Goal: Task Accomplishment & Management: Use online tool/utility

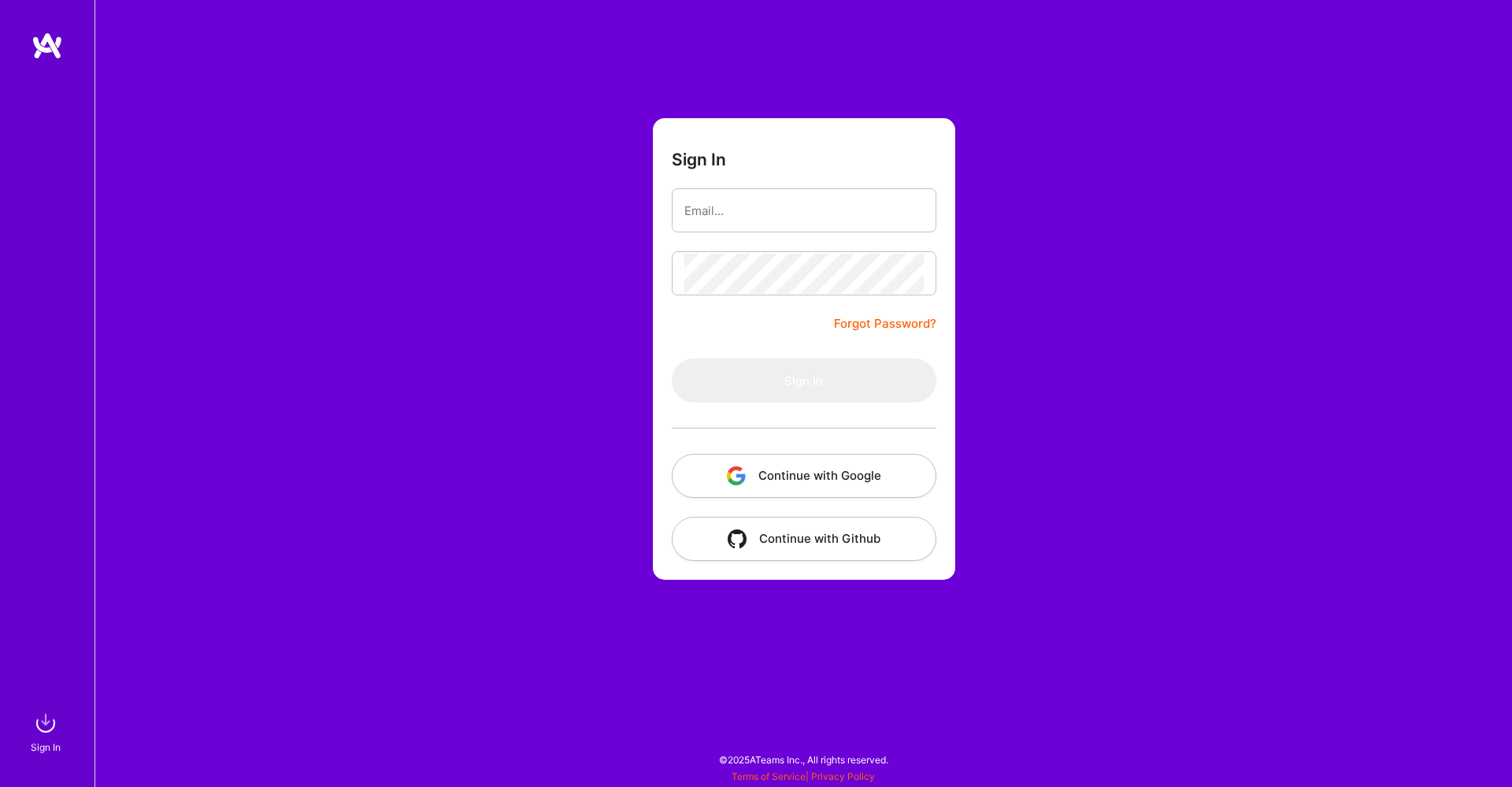
click at [786, 493] on button "Continue with Google" at bounding box center [803, 476] width 264 height 44
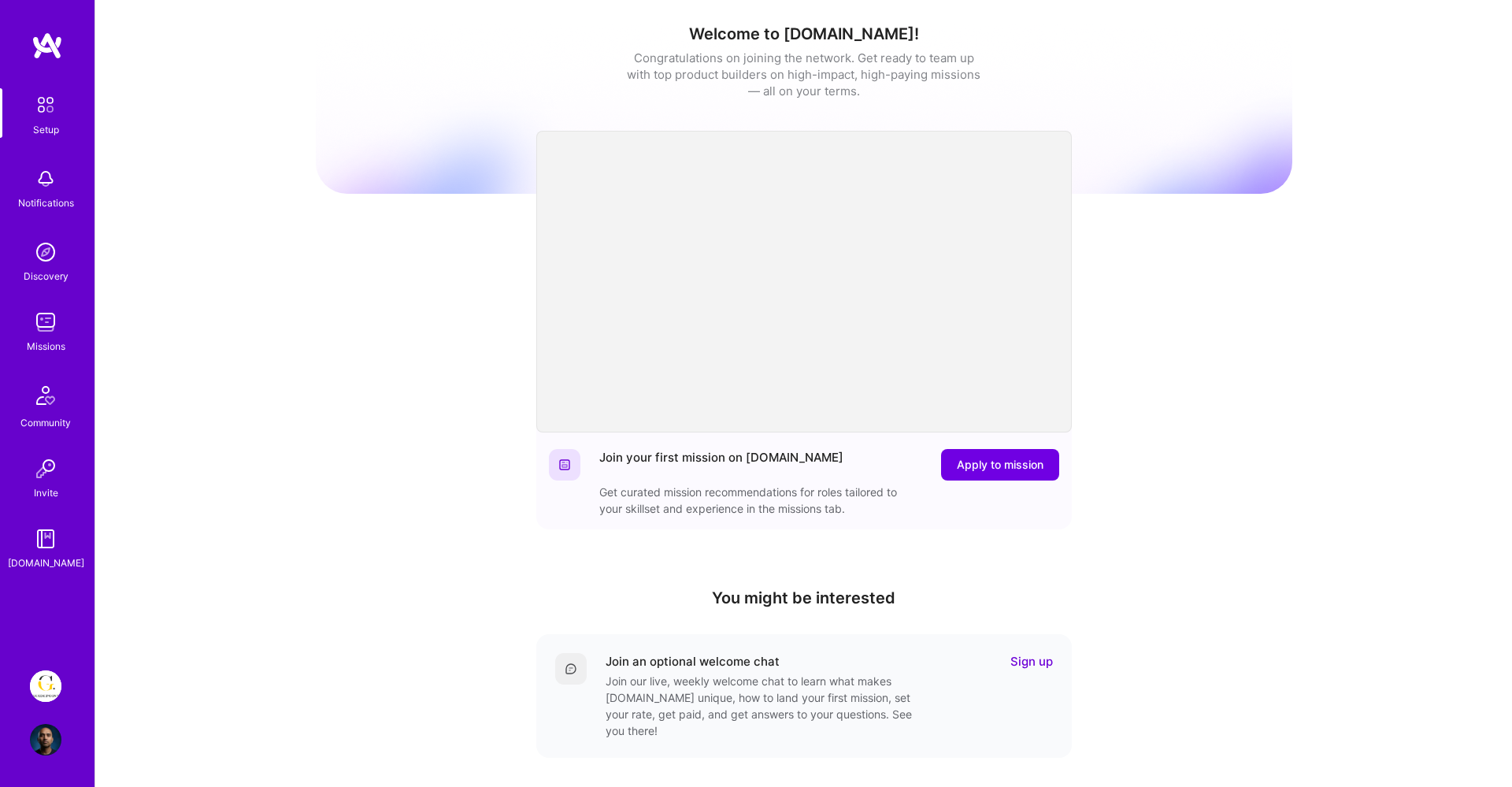
click at [43, 338] on div "Missions" at bounding box center [46, 346] width 39 height 17
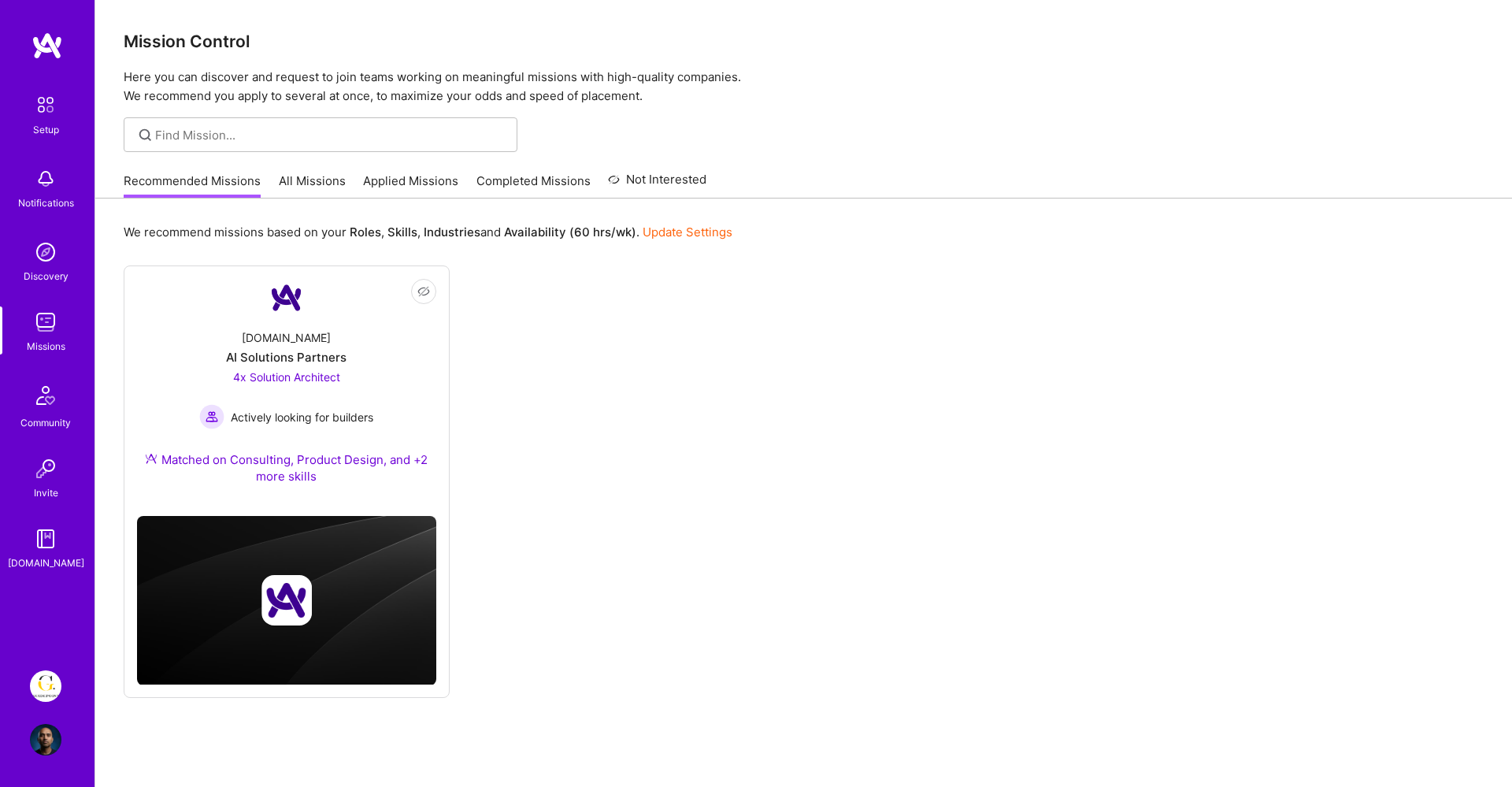
click at [383, 186] on link "Applied Missions" at bounding box center [410, 185] width 95 height 26
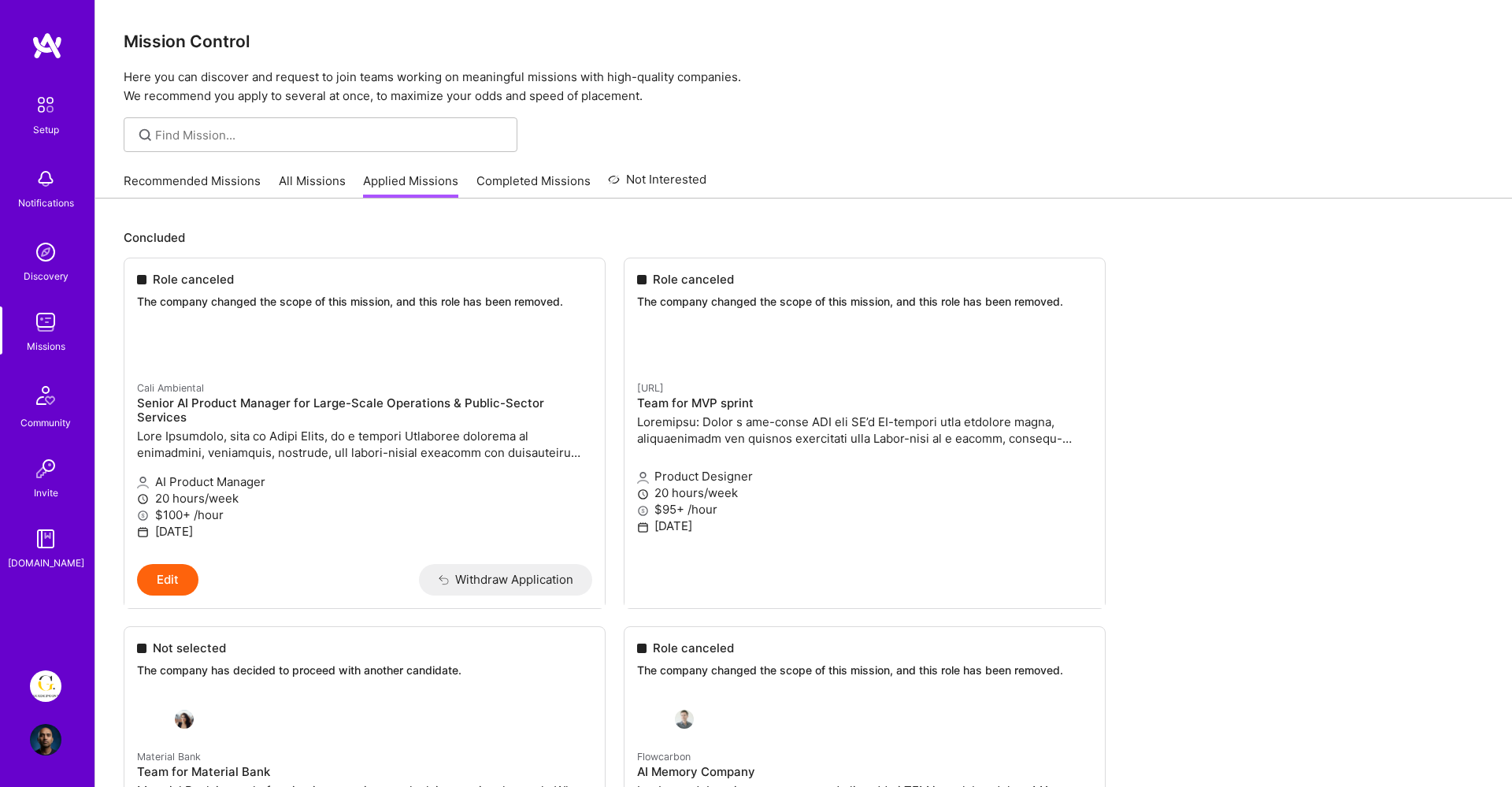
click at [517, 183] on link "Completed Missions" at bounding box center [533, 185] width 114 height 26
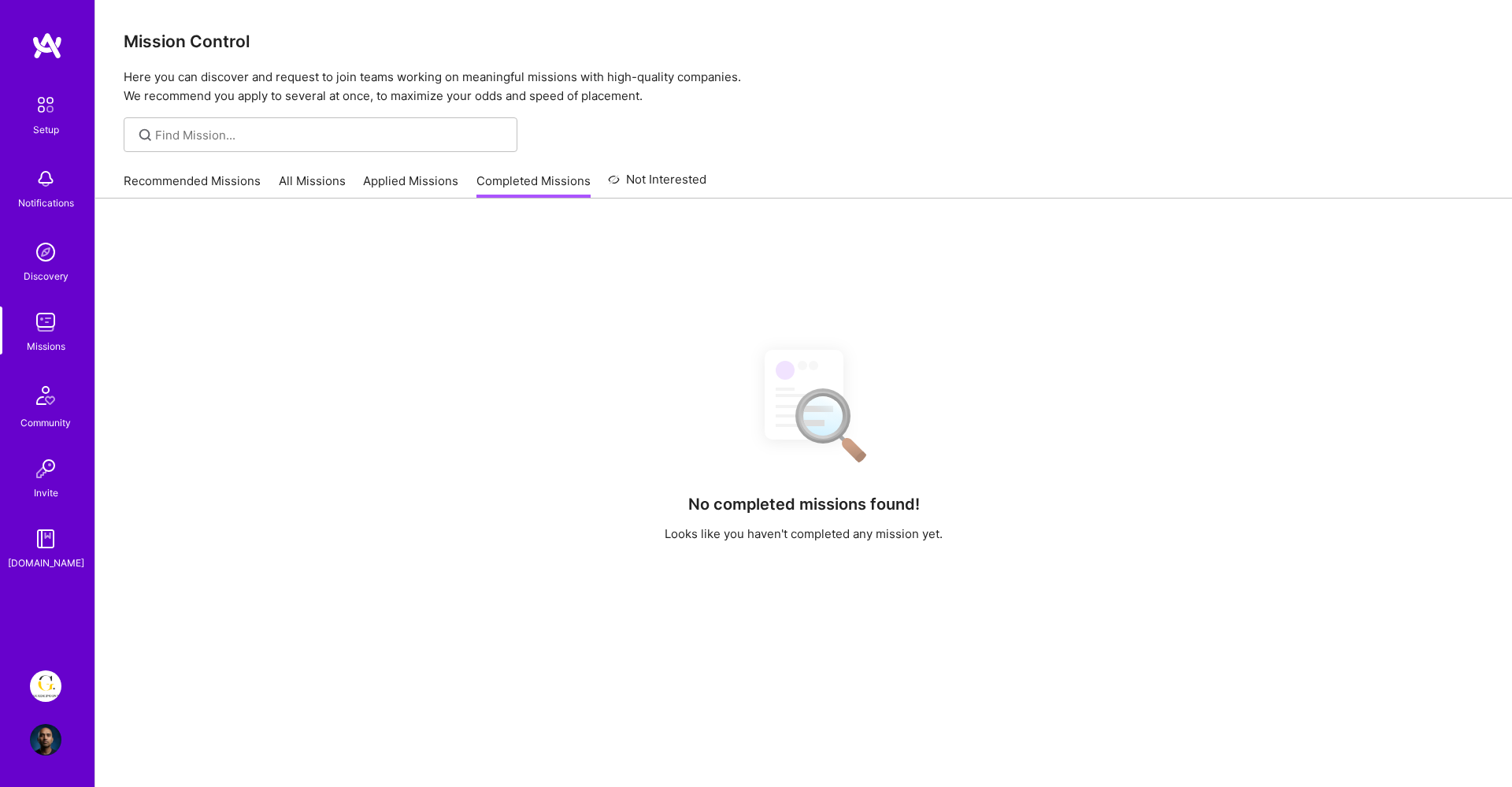
click at [287, 176] on link "All Missions" at bounding box center [312, 185] width 67 height 26
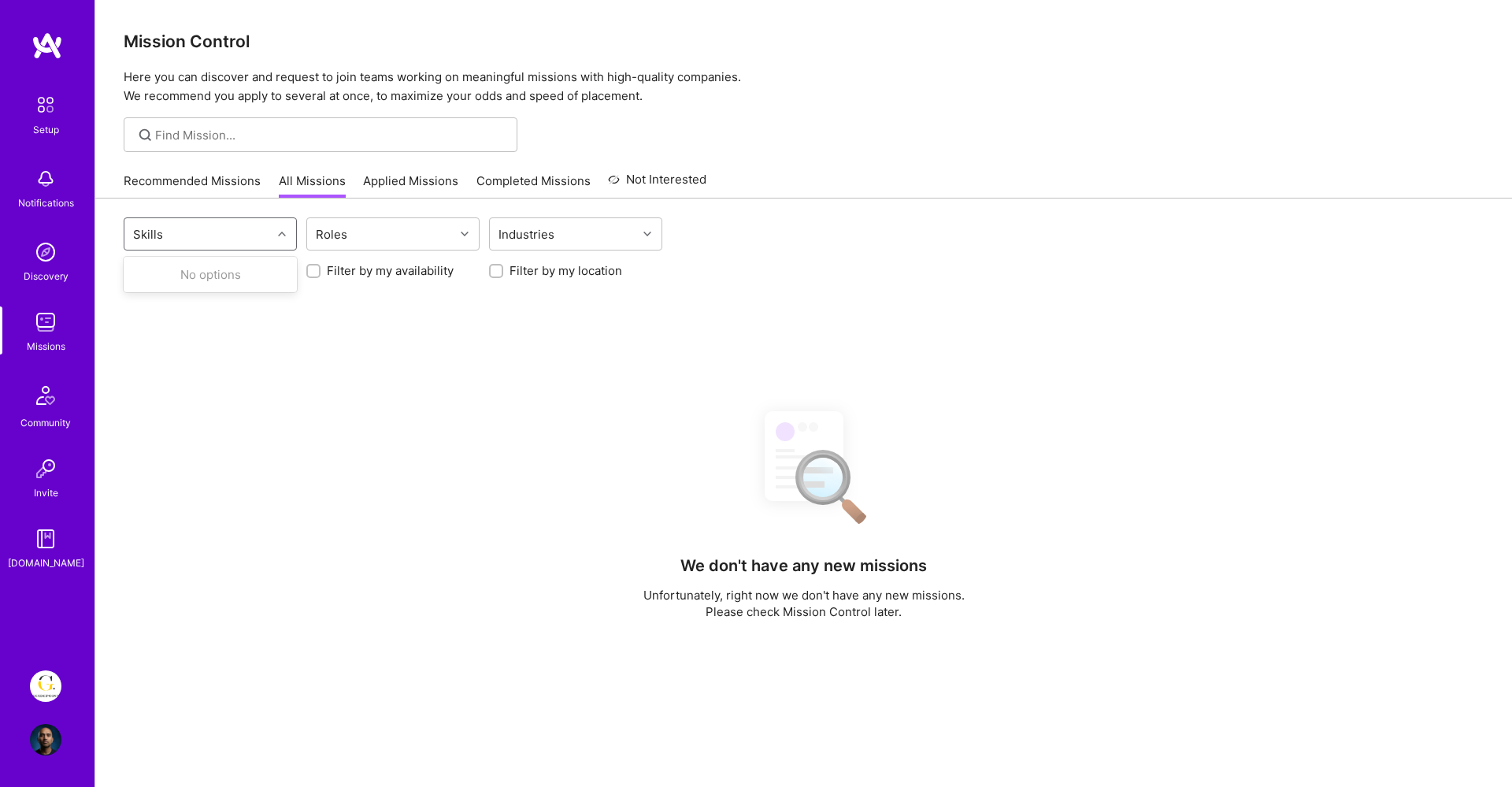
click at [227, 231] on div "Skills" at bounding box center [198, 234] width 148 height 32
click at [323, 234] on div "Roles" at bounding box center [332, 234] width 40 height 23
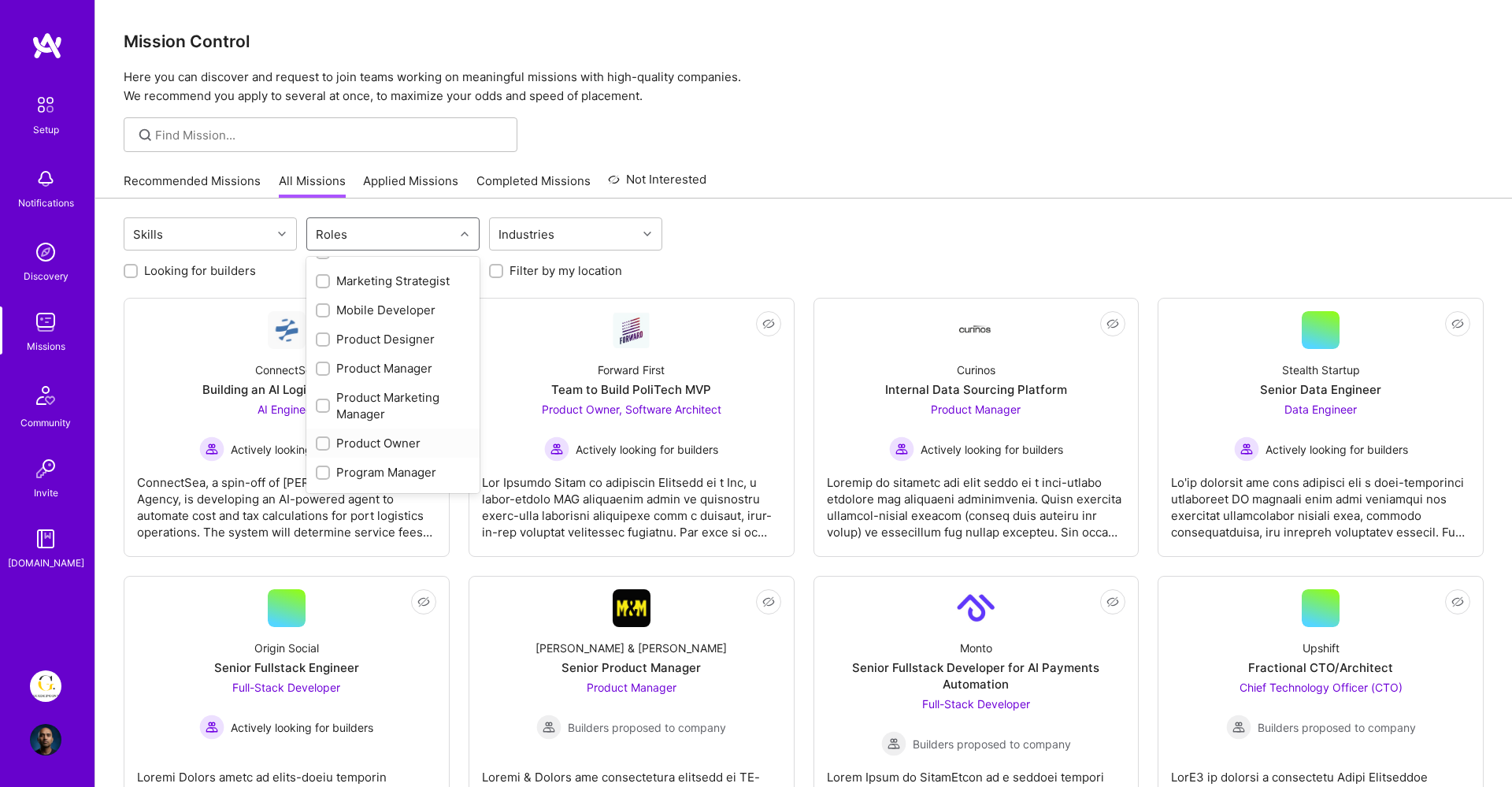
scroll to position [551, 0]
click at [325, 339] on input "checkbox" at bounding box center [325, 341] width 11 height 11
checkbox input "true"
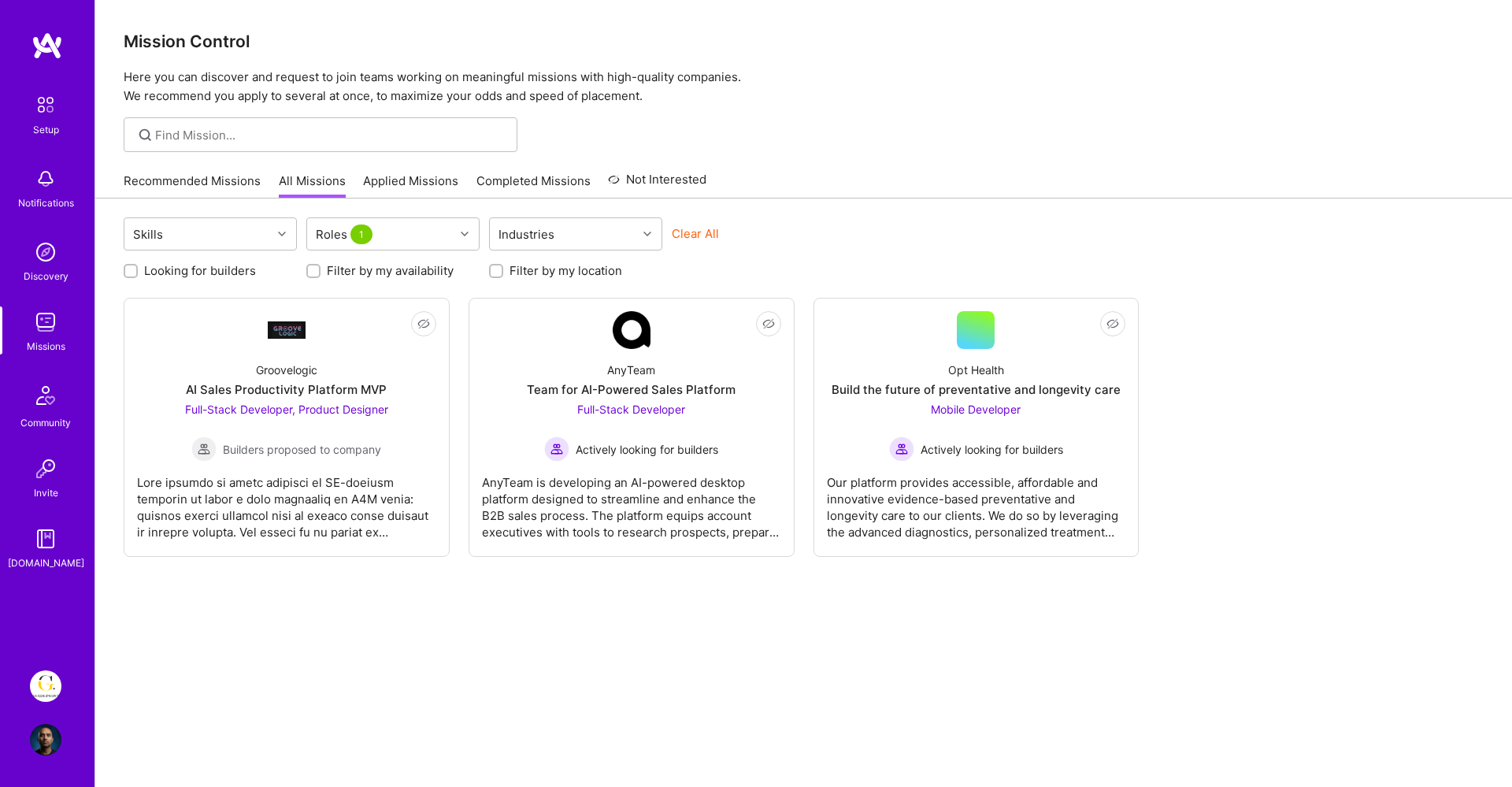
click at [871, 249] on div "Skills Roles 1 Industries Clear All" at bounding box center [804, 236] width 1360 height 37
click at [374, 423] on div "Full-Stack Developer, Product Designer Builders proposed to company" at bounding box center [287, 431] width 203 height 60
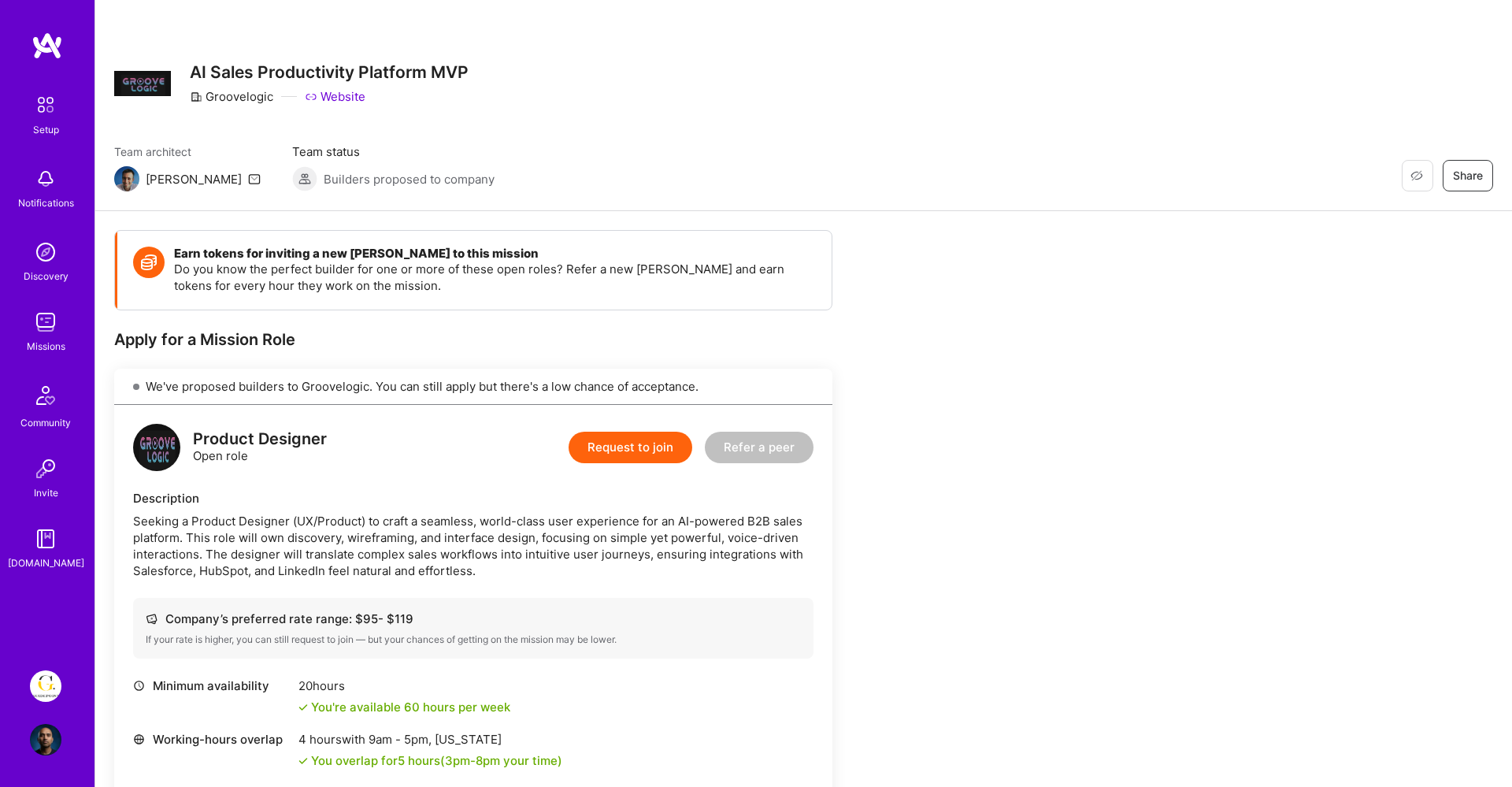
click at [129, 176] on img at bounding box center [127, 179] width 25 height 25
click at [125, 186] on img at bounding box center [127, 179] width 25 height 25
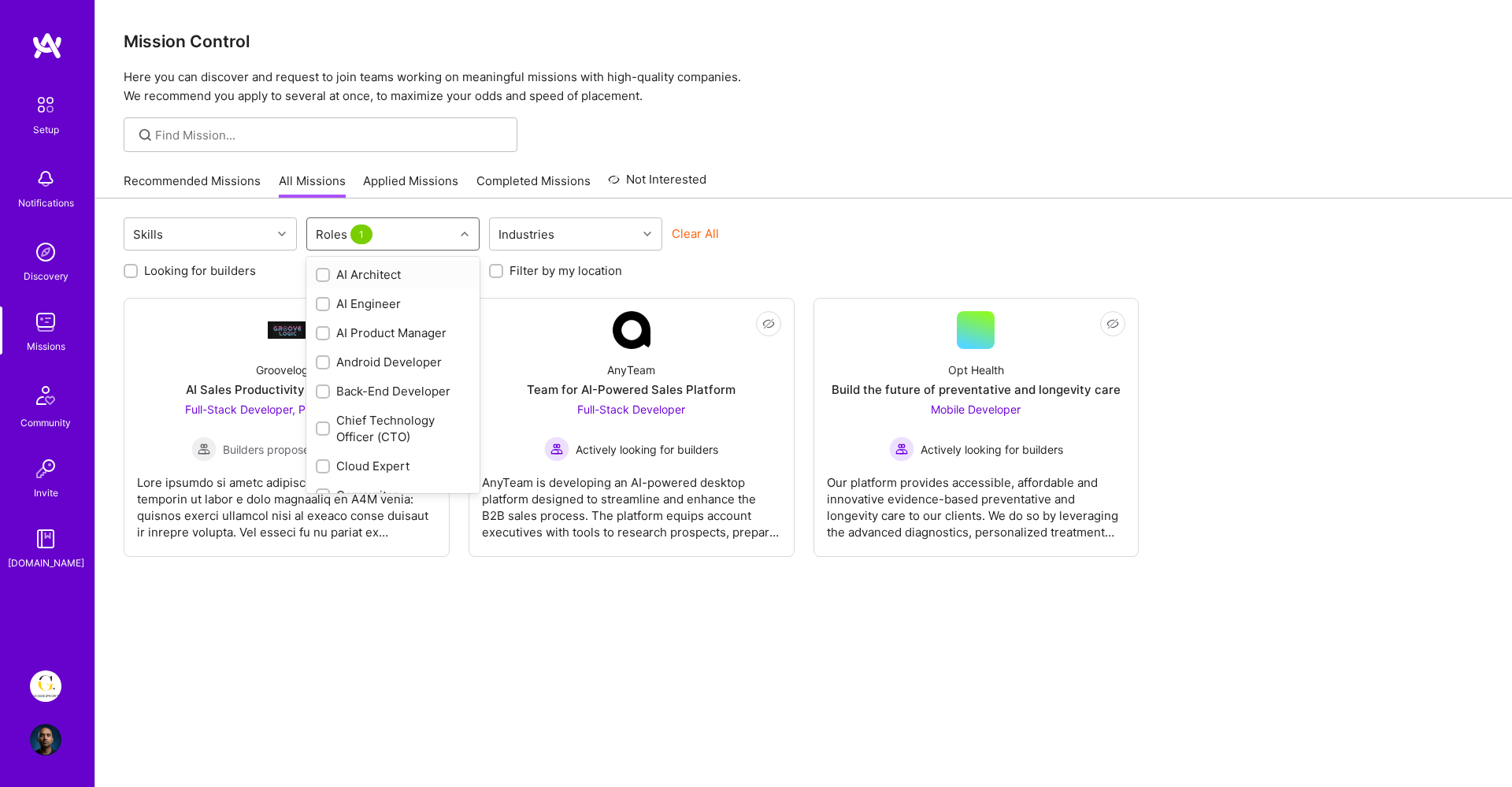
click at [387, 227] on div "Roles 1" at bounding box center [381, 234] width 148 height 32
click at [402, 313] on div "Financial Advisory Consultant" at bounding box center [393, 320] width 154 height 33
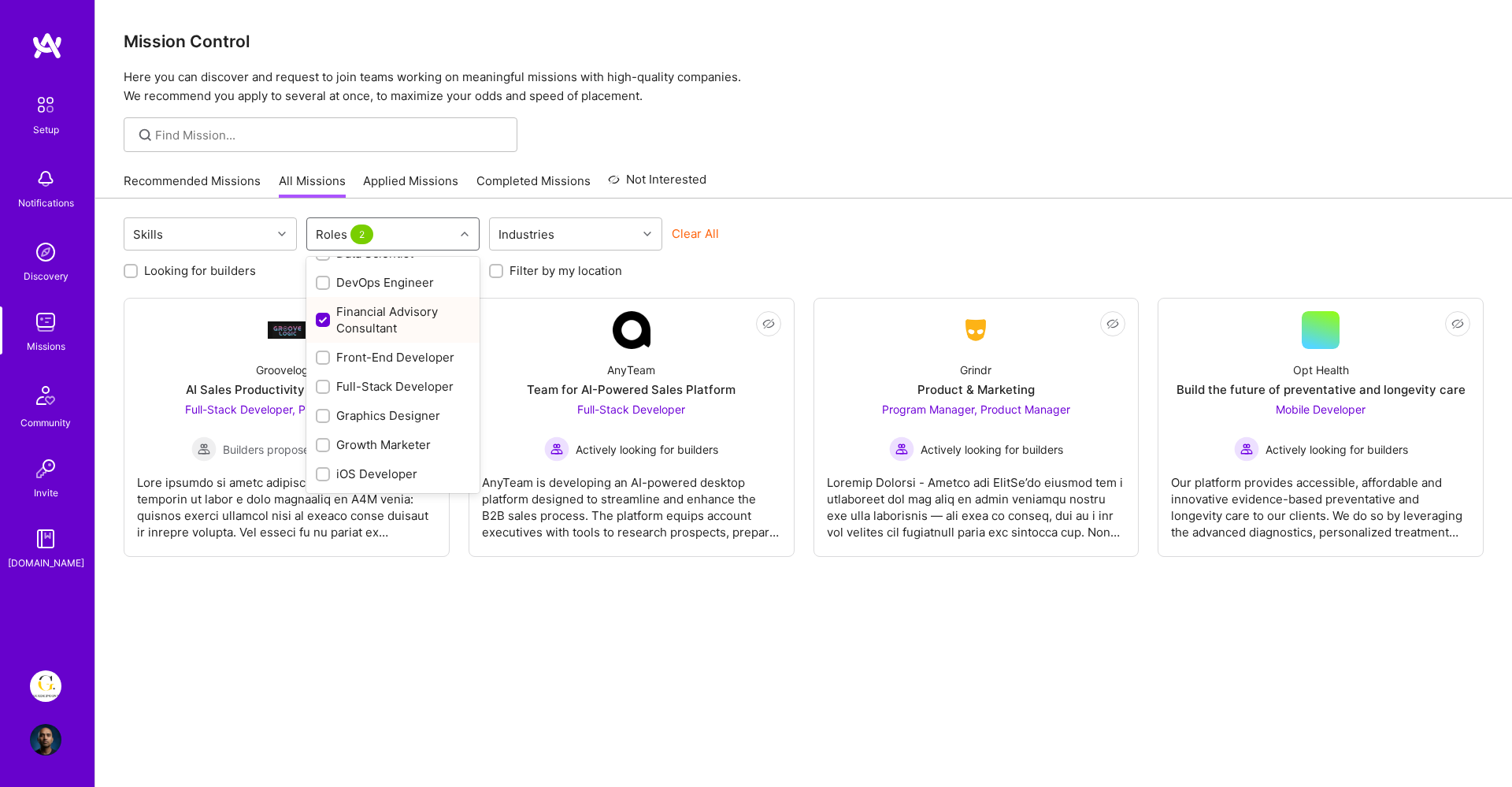
click at [402, 313] on div "Financial Advisory Consultant" at bounding box center [393, 320] width 154 height 33
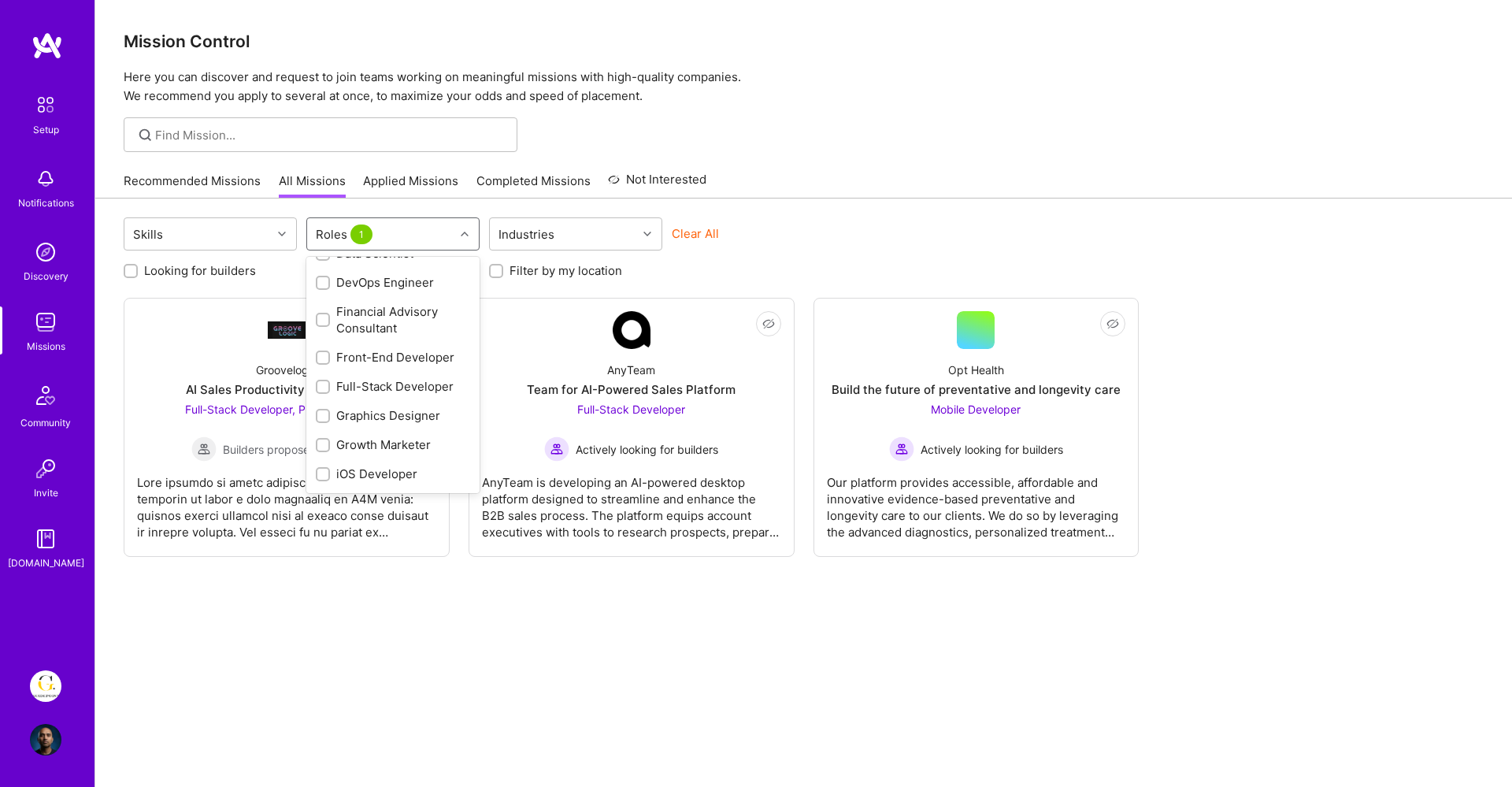
click at [402, 313] on div "Financial Advisory Consultant" at bounding box center [393, 320] width 154 height 33
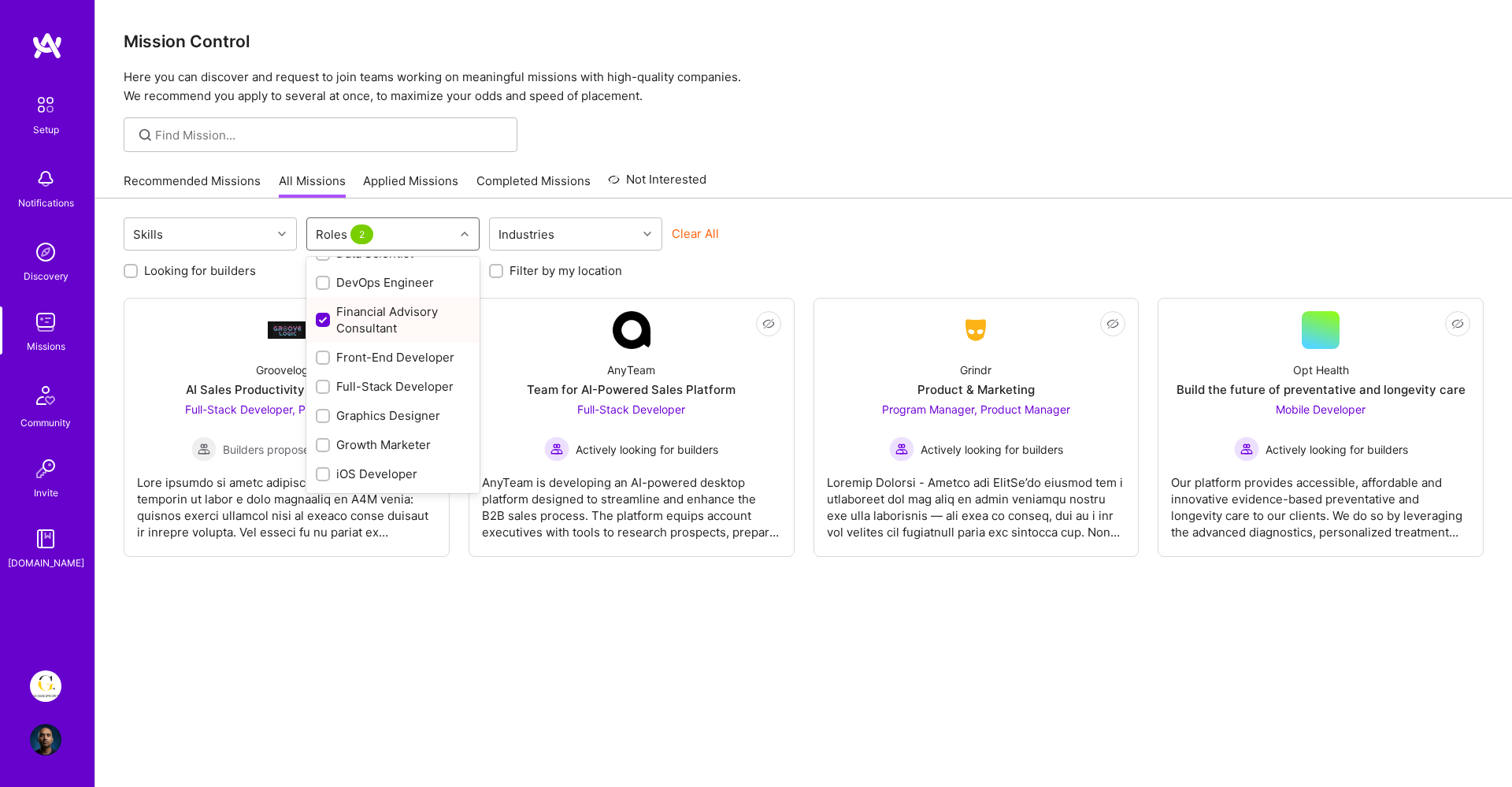
click at [402, 313] on div "Financial Advisory Consultant" at bounding box center [393, 320] width 154 height 33
checkbox input "false"
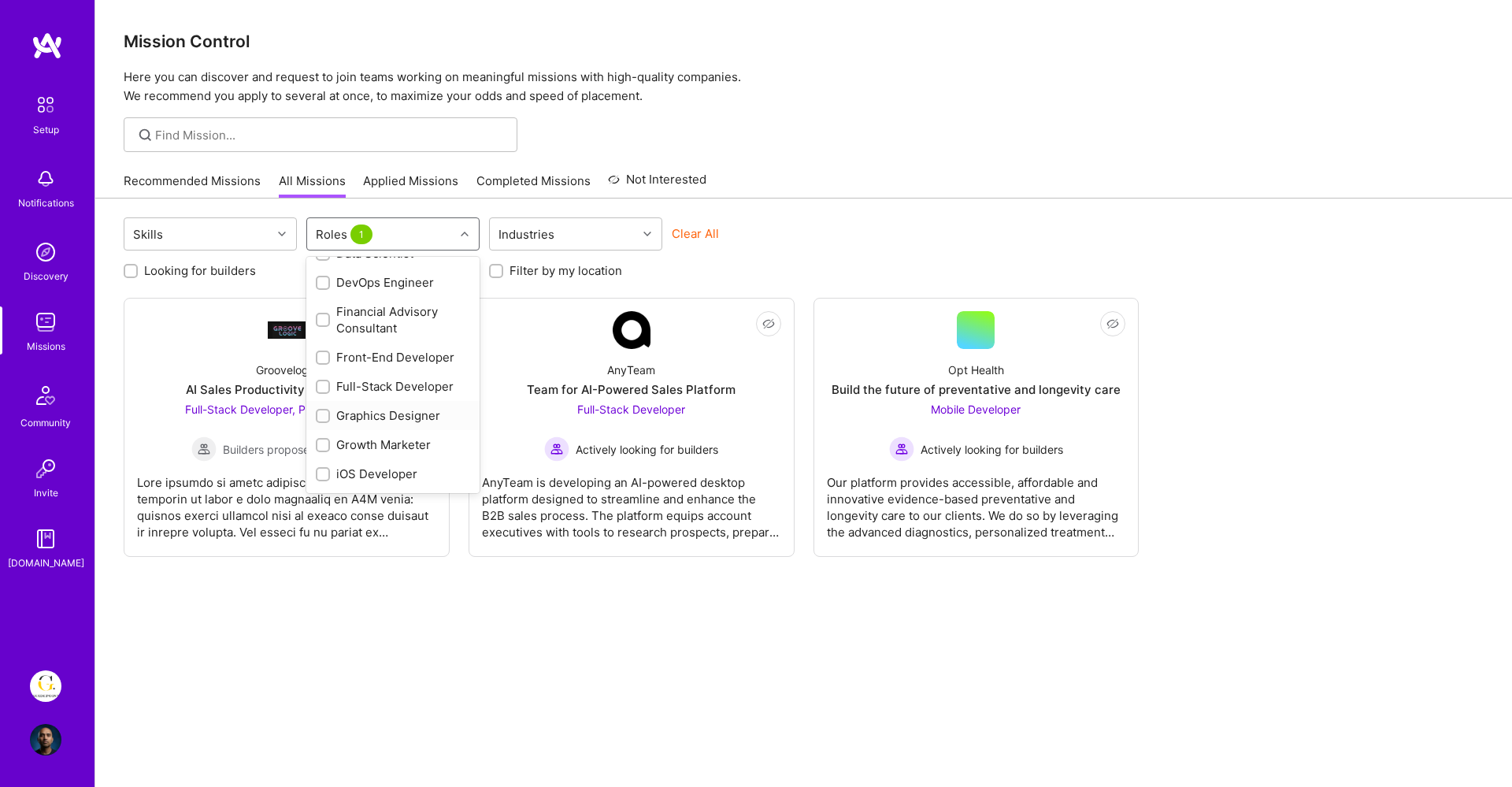
click at [379, 415] on div "Graphics Designer" at bounding box center [393, 415] width 154 height 17
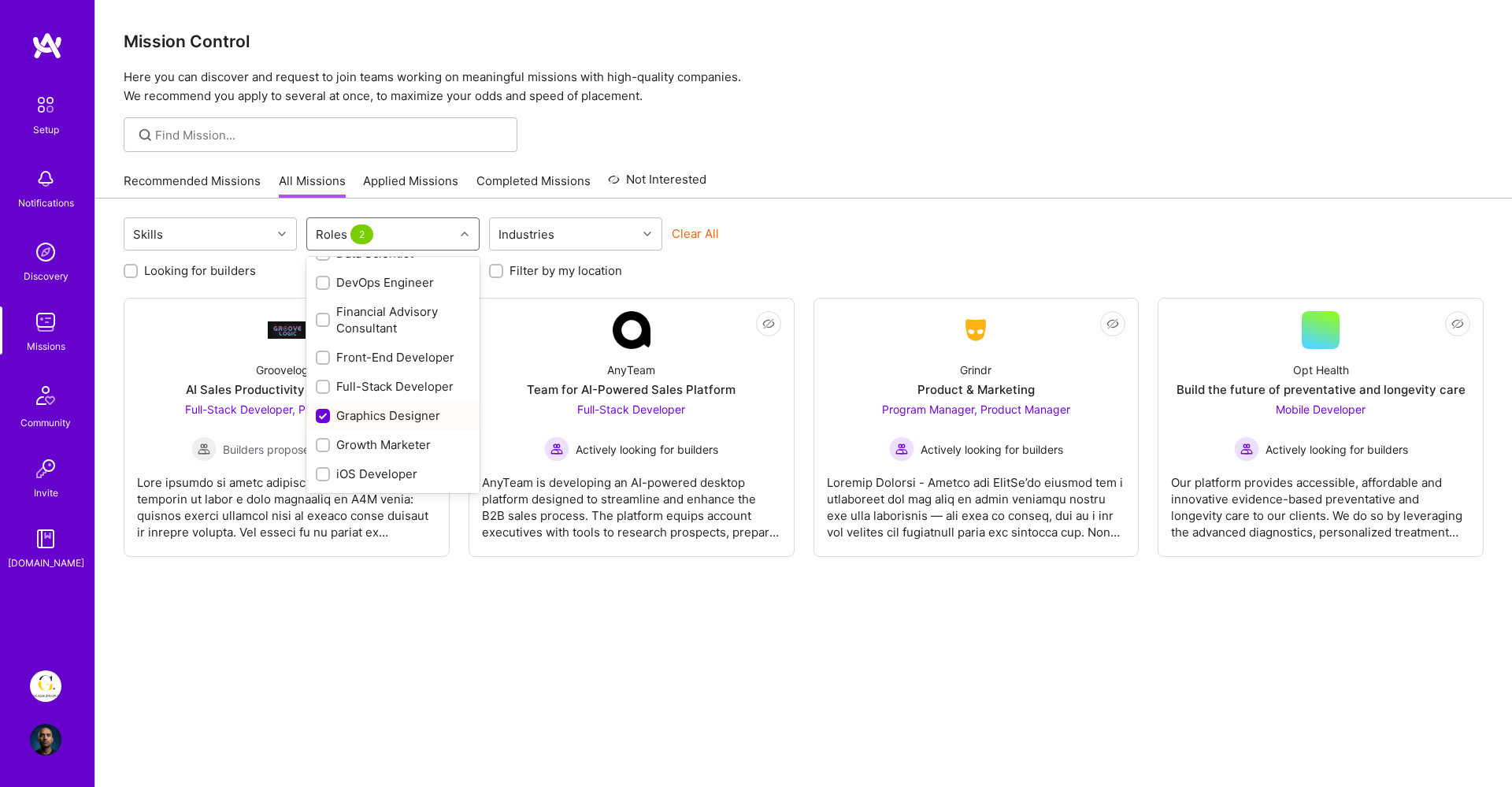
click at [379, 415] on div "Graphics Designer" at bounding box center [393, 415] width 154 height 17
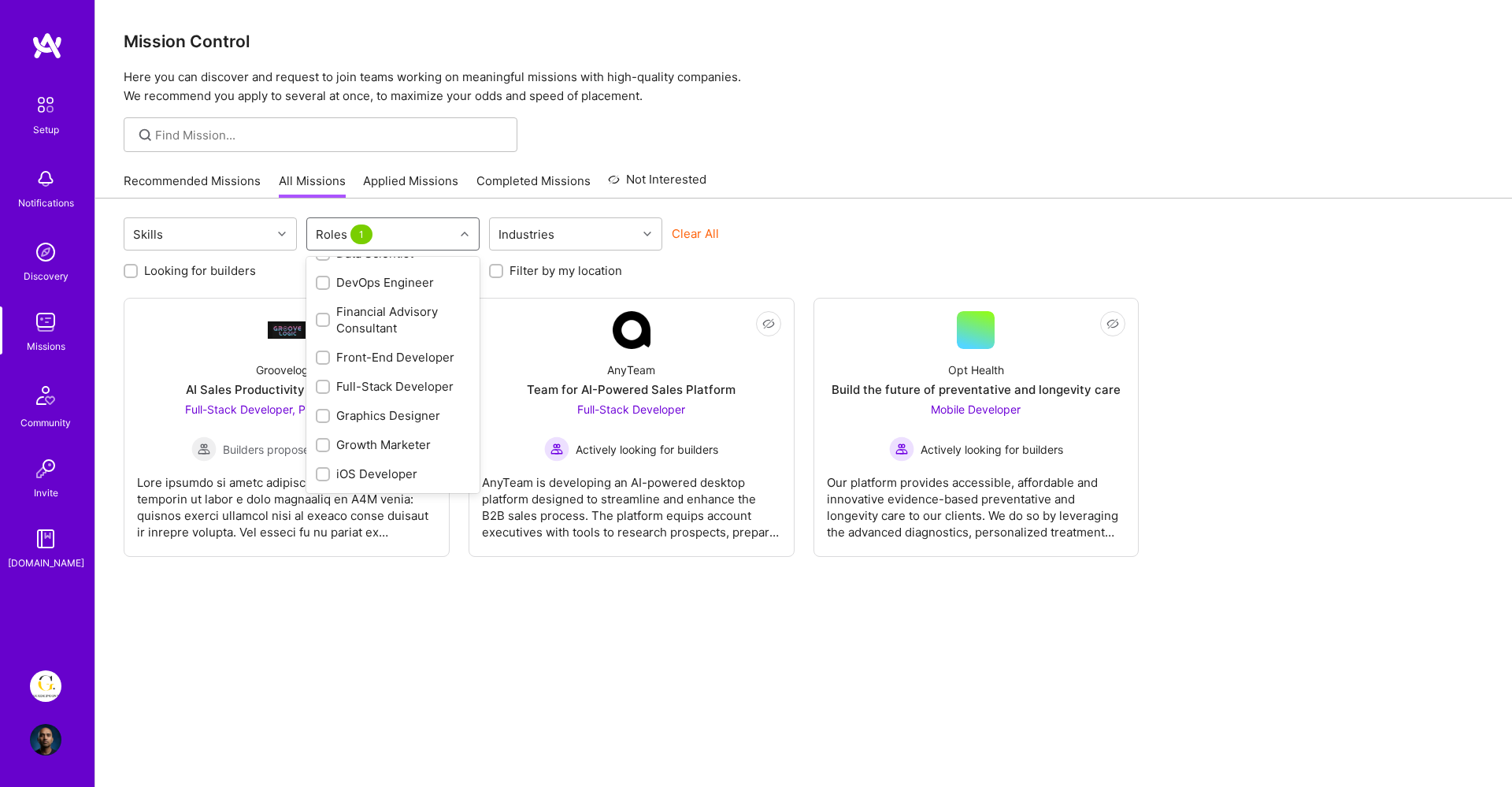
click at [379, 415] on div "Graphics Designer" at bounding box center [393, 415] width 154 height 17
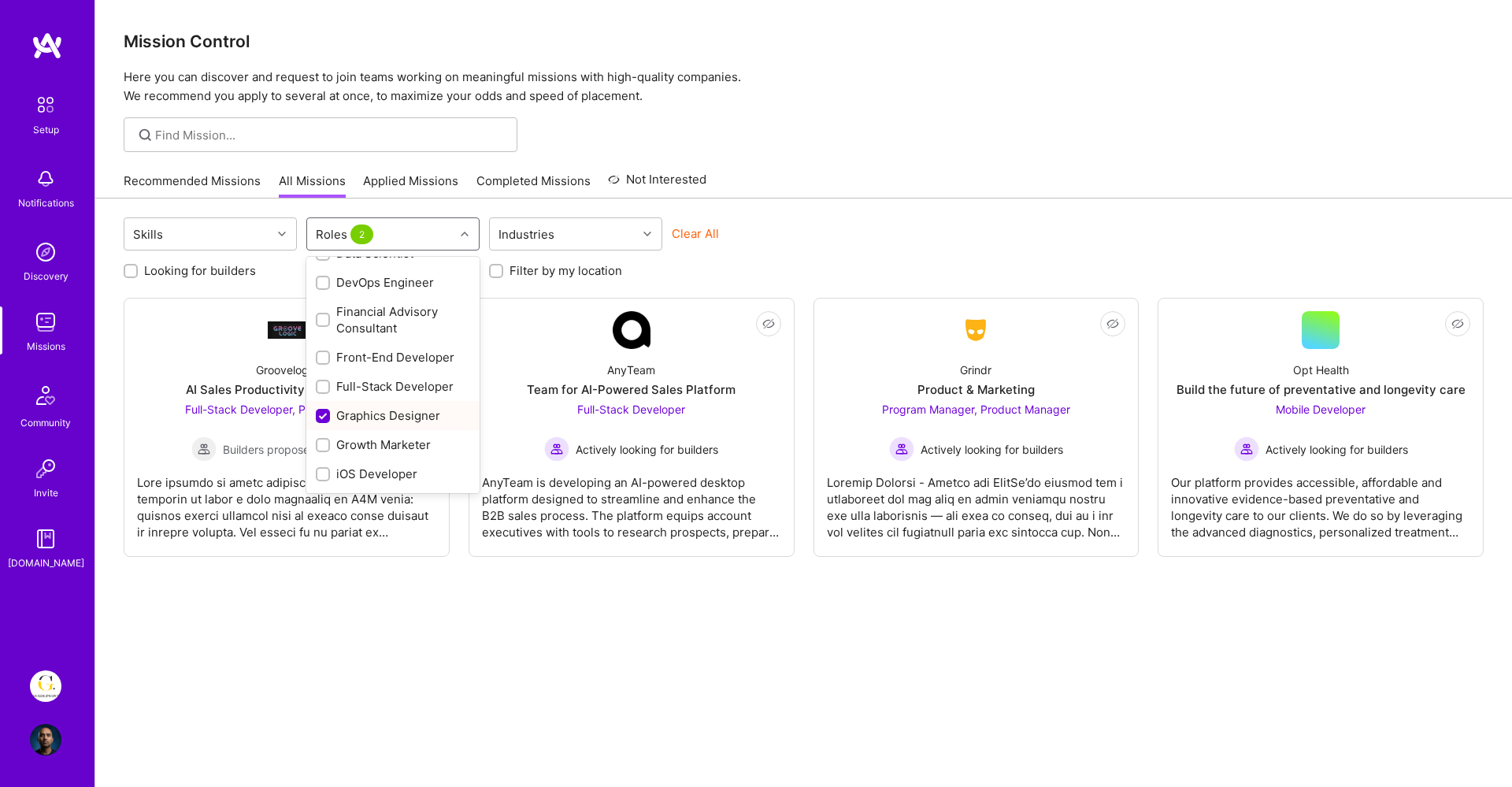
click at [379, 415] on div "Graphics Designer" at bounding box center [393, 415] width 154 height 17
checkbox input "false"
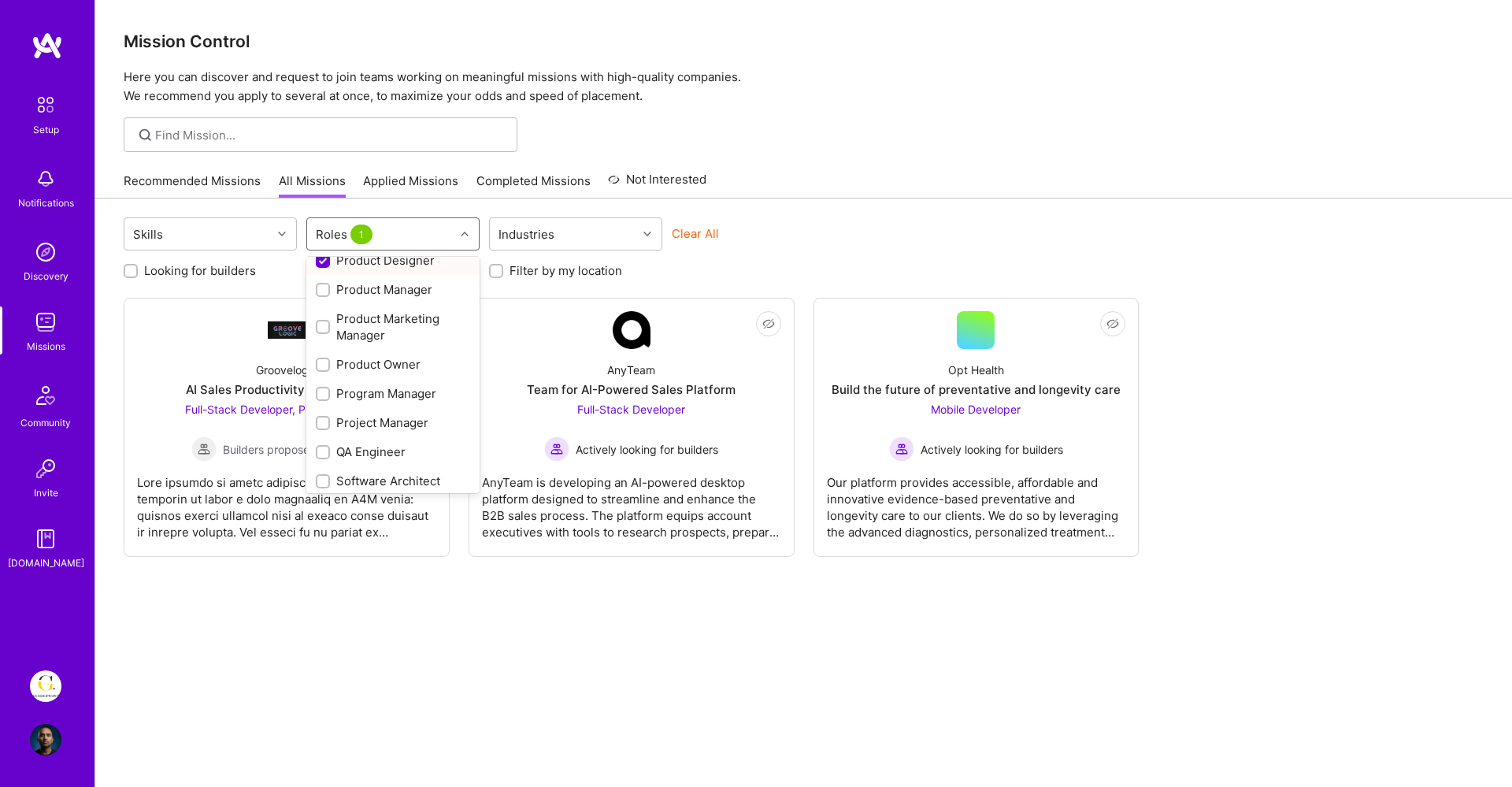
scroll to position [723, 0]
click at [366, 472] on div "Strategy Consultant" at bounding box center [393, 475] width 154 height 17
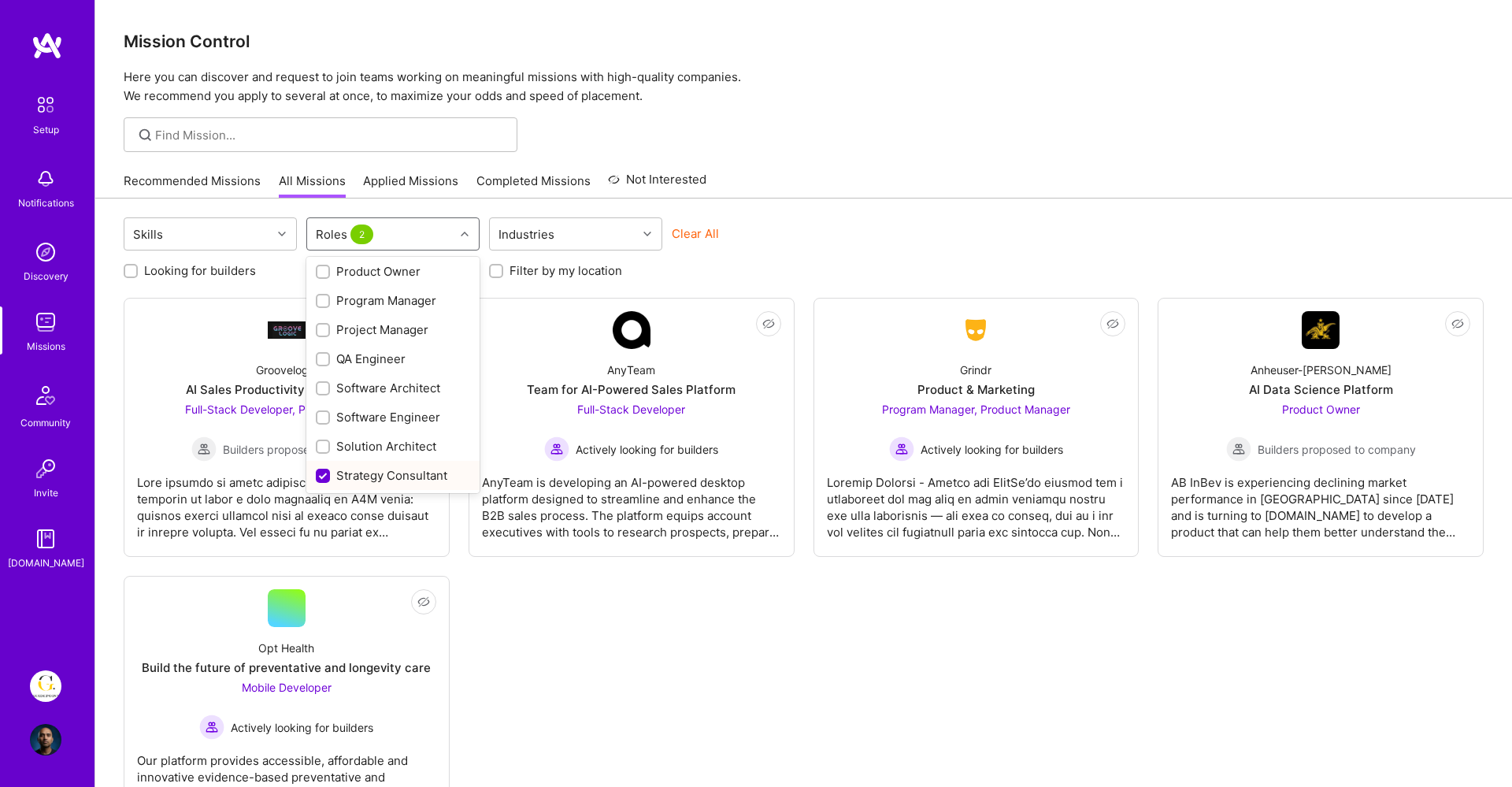
click at [366, 472] on div "Strategy Consultant" at bounding box center [393, 475] width 154 height 17
checkbox input "false"
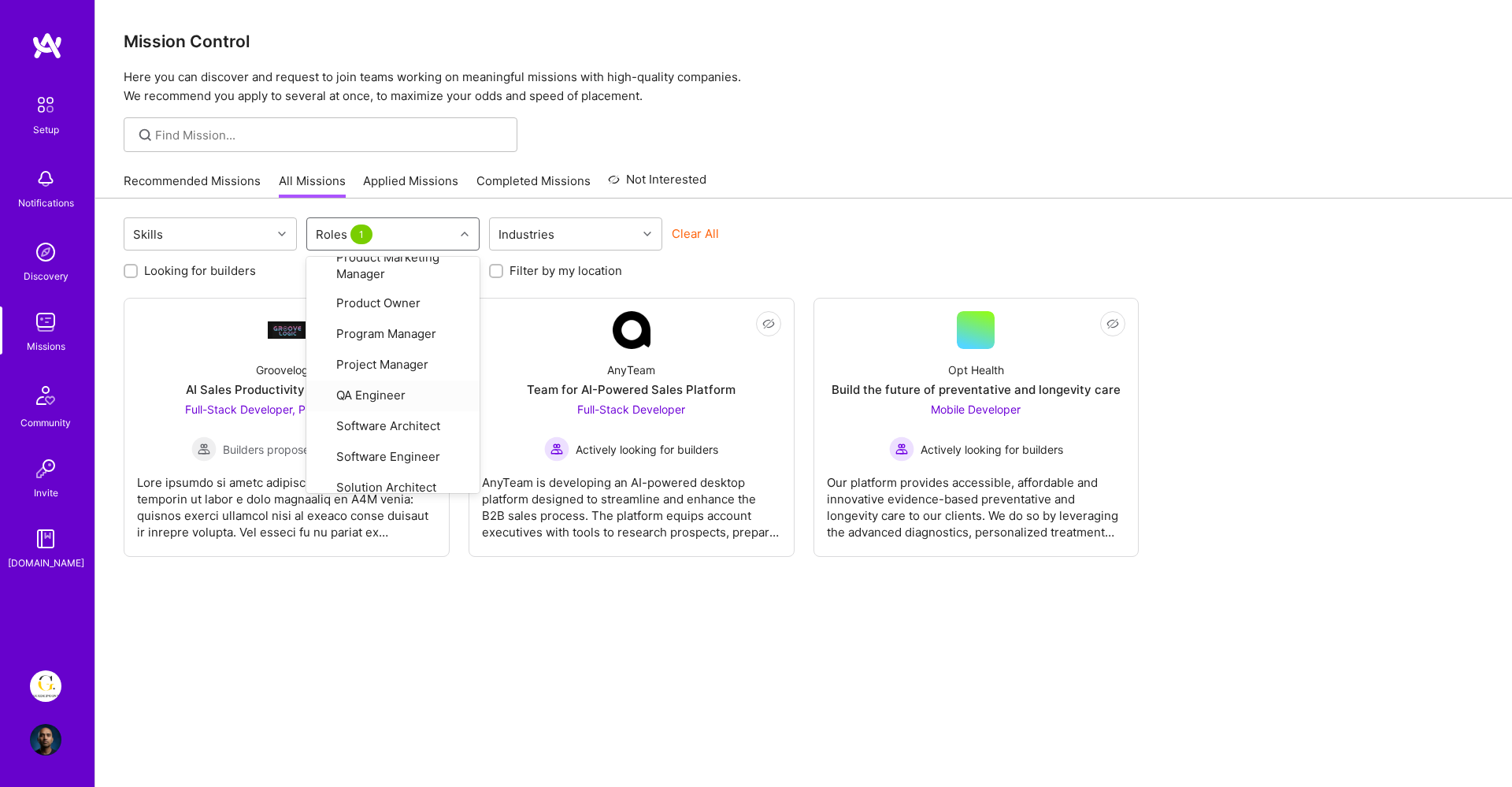
click at [864, 211] on div "Skills option Strategy Consultant, deselected. option QA Engineer focused, 27 o…" at bounding box center [803, 513] width 1417 height 630
